Goal: Subscribe to service/newsletter

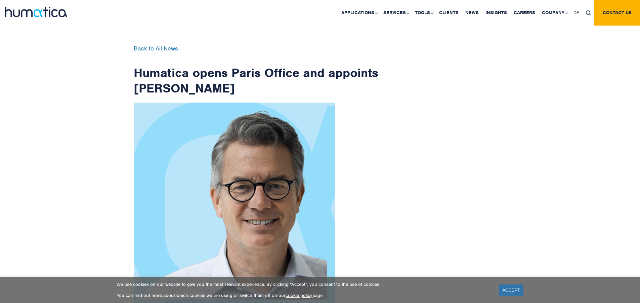
checkbox input "true"
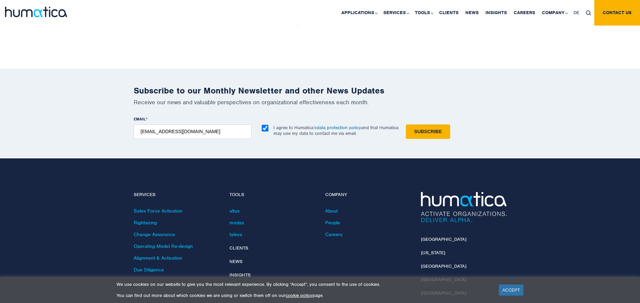
type input "[EMAIL_ADDRESS][DOMAIN_NAME]"
click at [406, 124] on input "Subscribe" at bounding box center [428, 131] width 44 height 14
